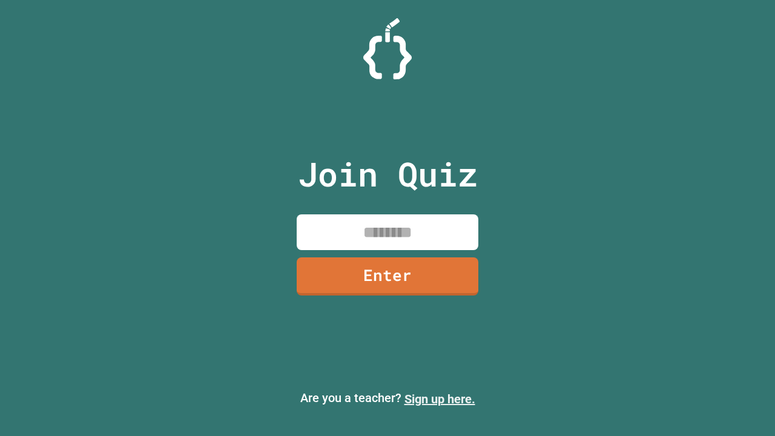
click at [440, 399] on link "Sign up here." at bounding box center [440, 399] width 71 height 15
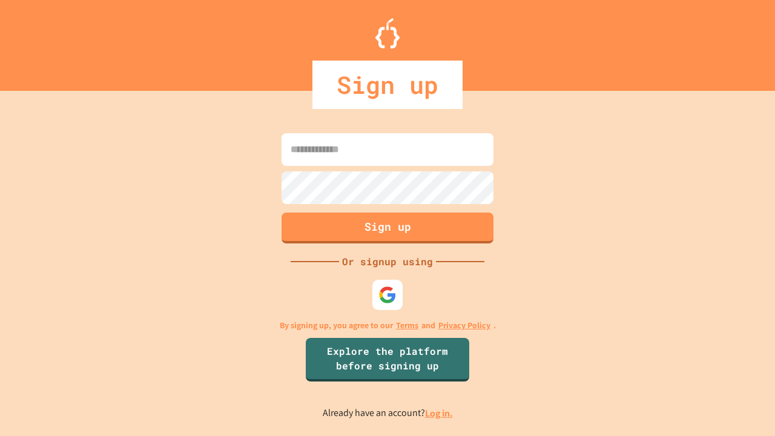
click at [440, 413] on link "Log in." at bounding box center [439, 413] width 28 height 13
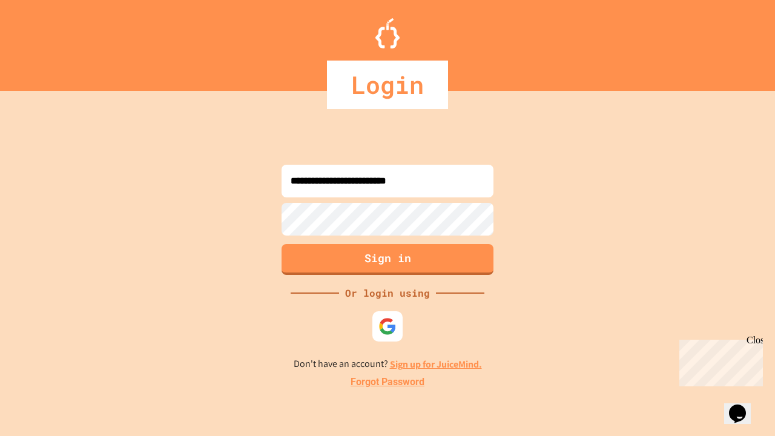
type input "**********"
